Goal: Task Accomplishment & Management: Complete application form

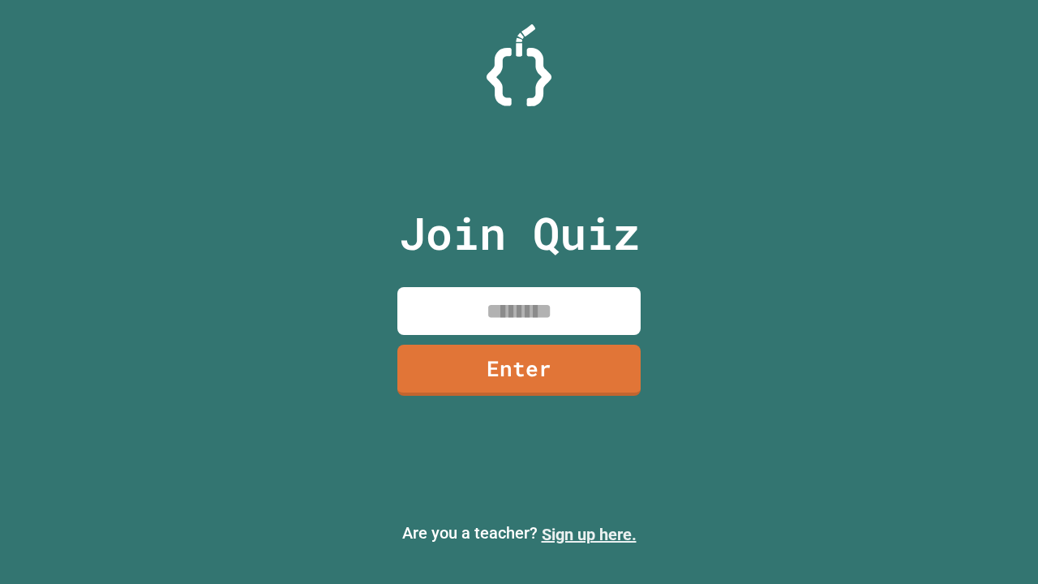
click at [589, 534] on link "Sign up here." at bounding box center [588, 533] width 95 height 19
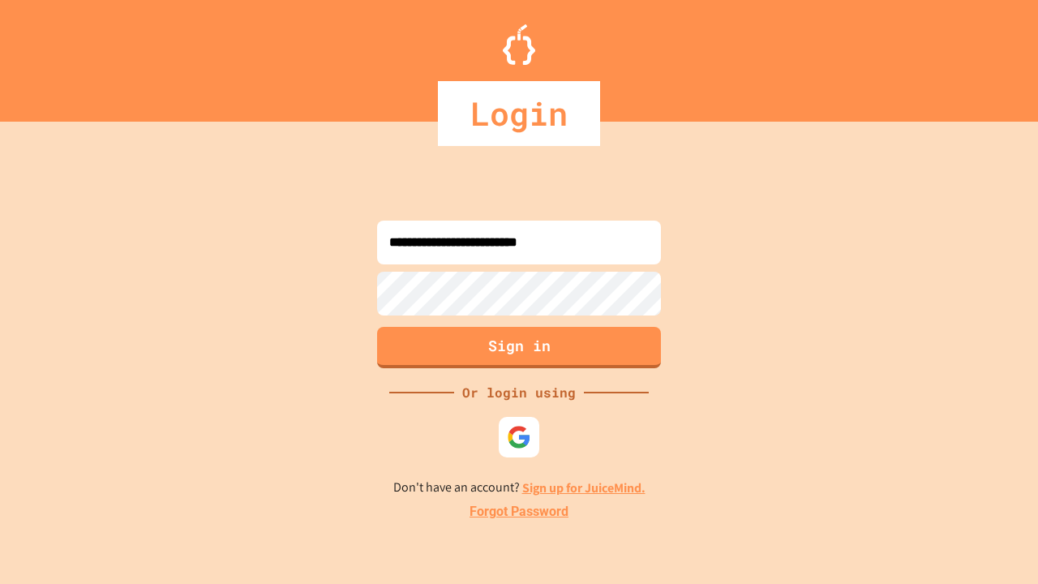
type input "**********"
